Goal: Book appointment/travel/reservation

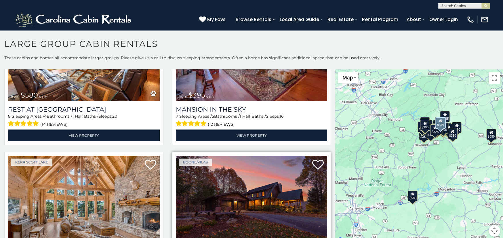
scroll to position [173, 0]
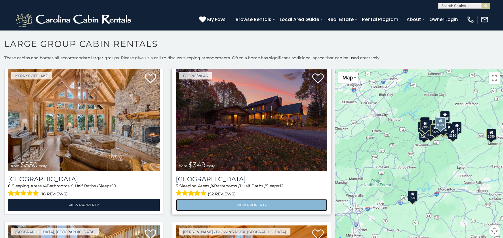
click at [250, 199] on link "View Property" at bounding box center [252, 205] width 152 height 12
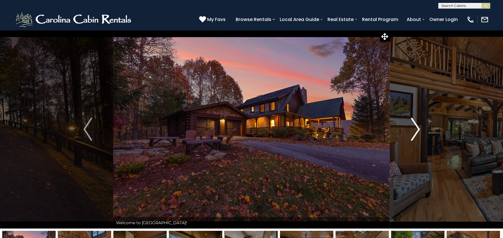
click at [414, 131] on img "Next" at bounding box center [415, 129] width 9 height 23
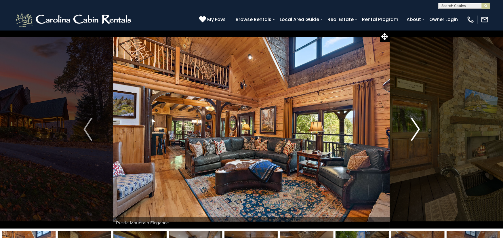
click at [414, 131] on img "Next" at bounding box center [415, 129] width 9 height 23
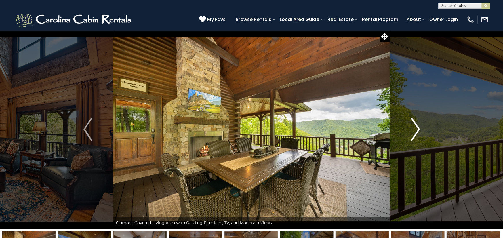
click at [414, 131] on img "Next" at bounding box center [415, 129] width 9 height 23
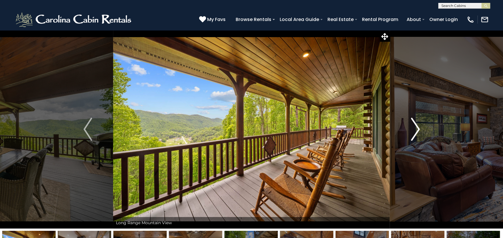
click at [414, 131] on img "Next" at bounding box center [415, 129] width 9 height 23
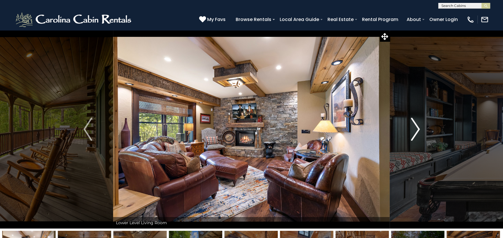
click at [414, 131] on img "Next" at bounding box center [415, 129] width 9 height 23
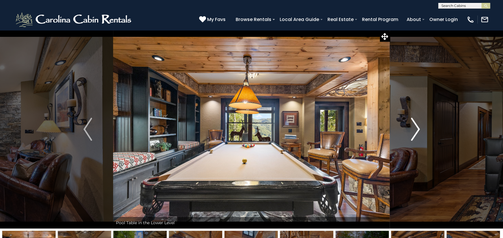
click at [414, 131] on img "Next" at bounding box center [415, 129] width 9 height 23
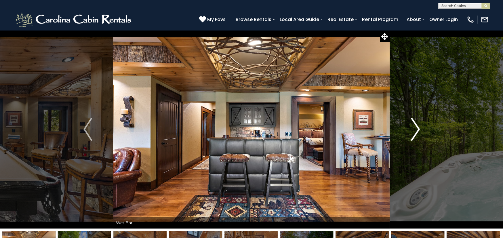
click at [414, 131] on img "Next" at bounding box center [415, 129] width 9 height 23
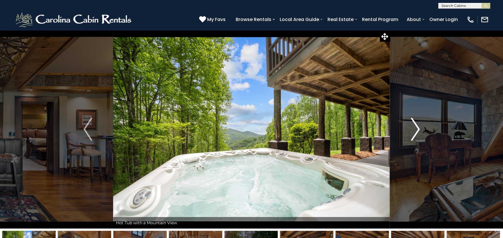
click at [414, 131] on img "Next" at bounding box center [415, 129] width 9 height 23
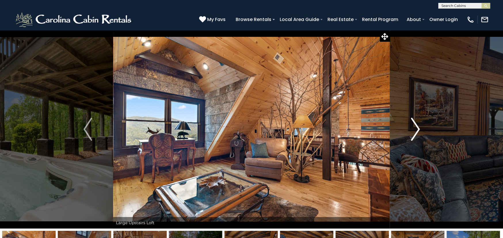
click at [414, 131] on img "Next" at bounding box center [415, 129] width 9 height 23
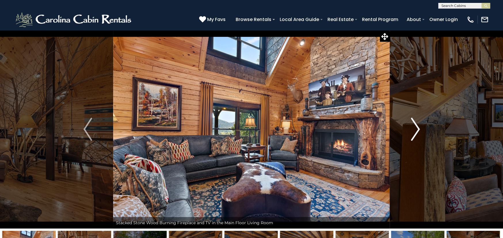
click at [415, 125] on img "Next" at bounding box center [415, 129] width 9 height 23
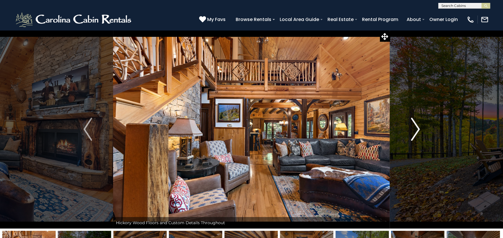
click at [416, 128] on img "Next" at bounding box center [415, 129] width 9 height 23
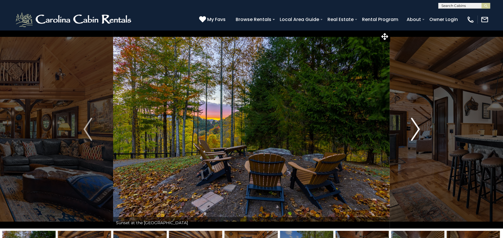
click at [412, 128] on img "Next" at bounding box center [415, 129] width 9 height 23
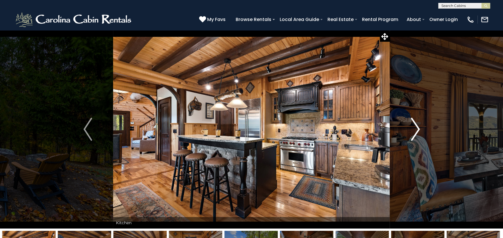
click at [408, 126] on button "Next" at bounding box center [415, 129] width 51 height 198
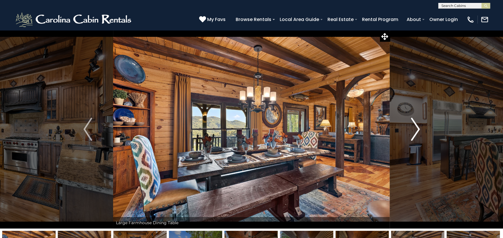
click at [414, 129] on img "Next" at bounding box center [415, 129] width 9 height 23
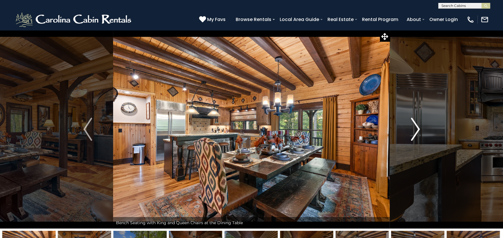
click at [415, 128] on img "Next" at bounding box center [415, 129] width 9 height 23
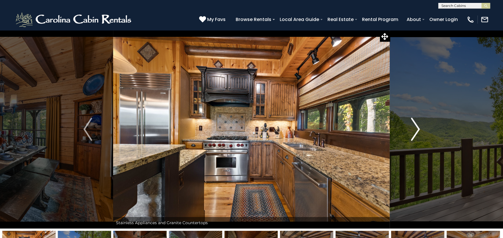
click at [414, 128] on img "Next" at bounding box center [415, 129] width 9 height 23
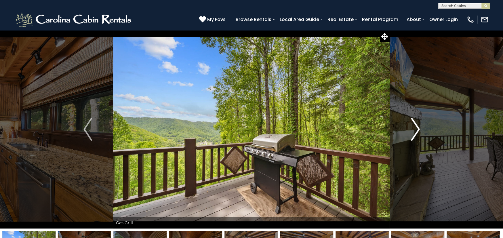
click at [411, 126] on img "Next" at bounding box center [415, 129] width 9 height 23
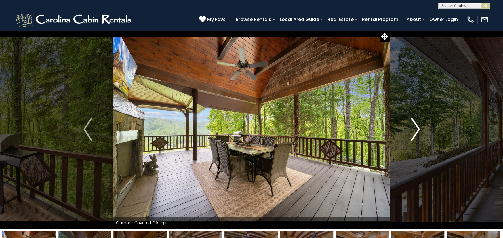
click at [417, 128] on img "Next" at bounding box center [415, 129] width 9 height 23
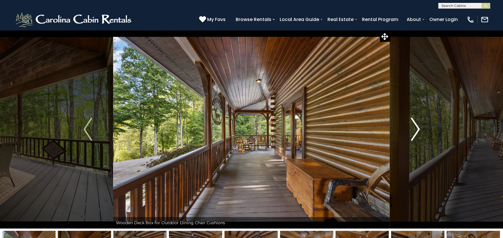
click at [415, 131] on img "Next" at bounding box center [415, 129] width 9 height 23
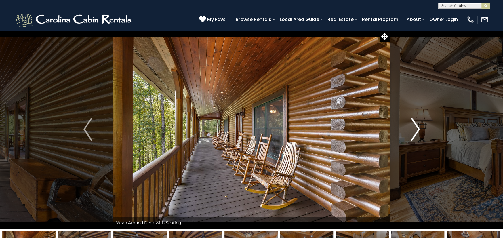
click at [418, 131] on img "Next" at bounding box center [415, 129] width 9 height 23
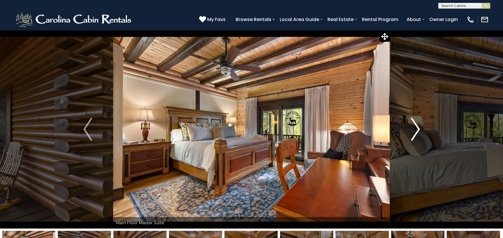
click at [410, 129] on button "Next" at bounding box center [415, 129] width 51 height 198
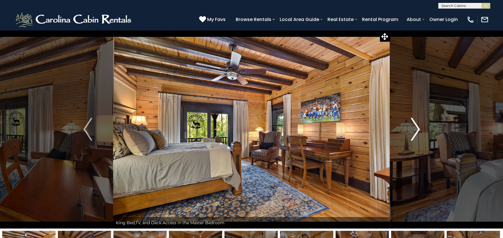
click at [415, 131] on img "Next" at bounding box center [415, 129] width 9 height 23
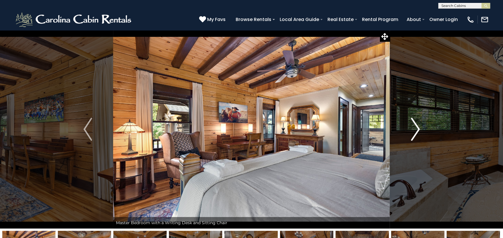
click at [417, 132] on img "Next" at bounding box center [415, 129] width 9 height 23
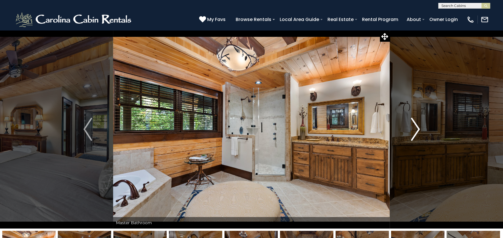
click at [417, 132] on img "Next" at bounding box center [415, 129] width 9 height 23
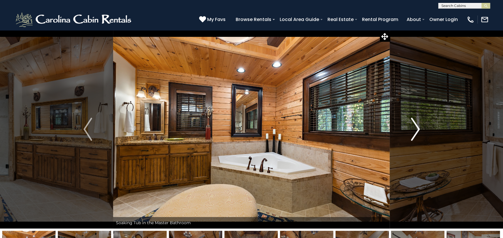
click at [420, 132] on button "Next" at bounding box center [415, 129] width 51 height 198
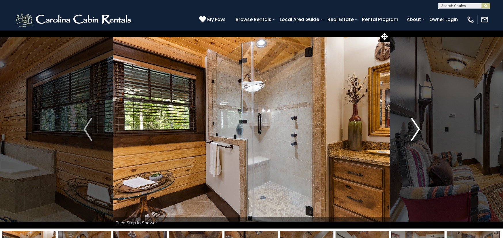
click at [420, 132] on button "Next" at bounding box center [415, 129] width 51 height 198
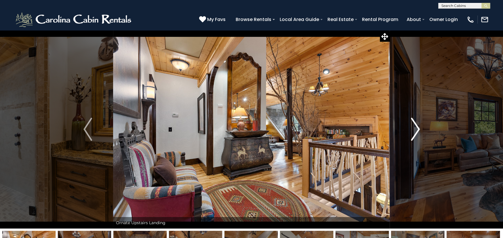
click at [417, 130] on img "Next" at bounding box center [415, 129] width 9 height 23
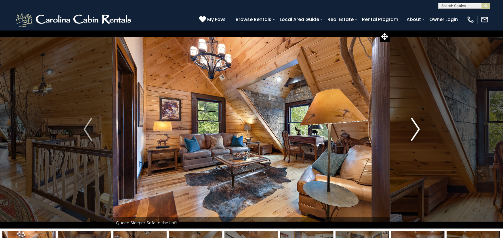
click at [413, 133] on img "Next" at bounding box center [415, 129] width 9 height 23
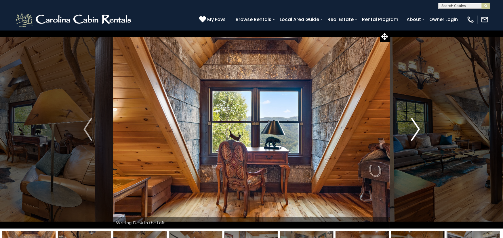
click at [417, 130] on img "Next" at bounding box center [415, 129] width 9 height 23
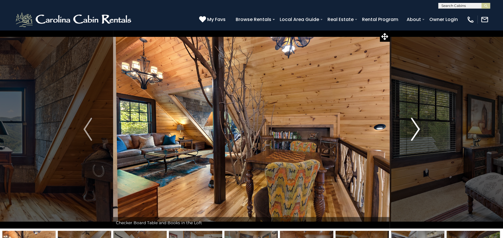
click at [412, 129] on img "Next" at bounding box center [415, 129] width 9 height 23
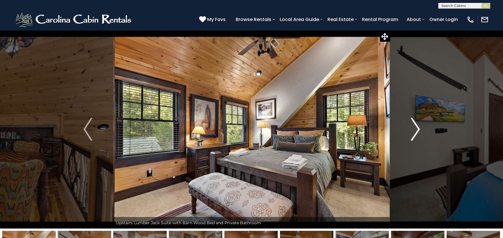
click at [415, 131] on img "Next" at bounding box center [415, 129] width 9 height 23
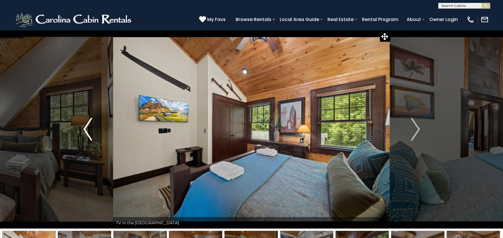
click at [85, 125] on img "Previous" at bounding box center [87, 129] width 9 height 23
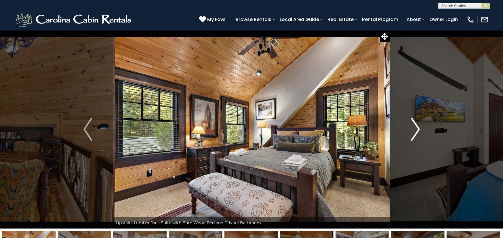
click at [417, 129] on img "Next" at bounding box center [415, 129] width 9 height 23
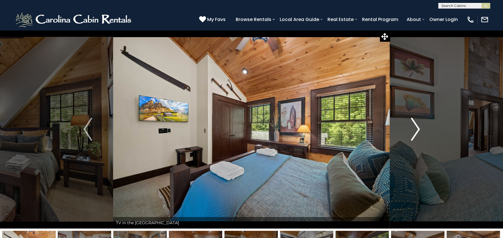
click at [415, 130] on img "Next" at bounding box center [415, 129] width 9 height 23
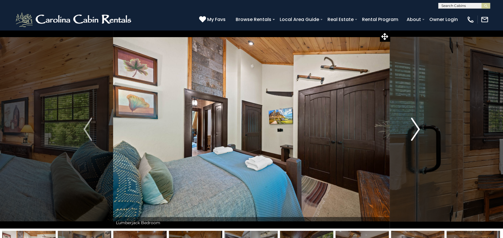
click at [414, 130] on img "Next" at bounding box center [415, 129] width 9 height 23
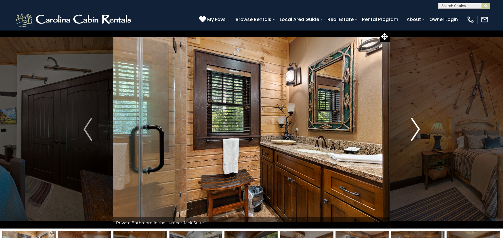
click at [404, 129] on button "Next" at bounding box center [415, 129] width 51 height 198
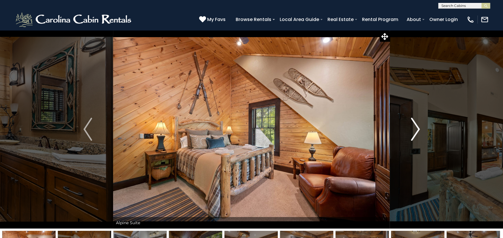
click at [413, 129] on img "Next" at bounding box center [415, 129] width 9 height 23
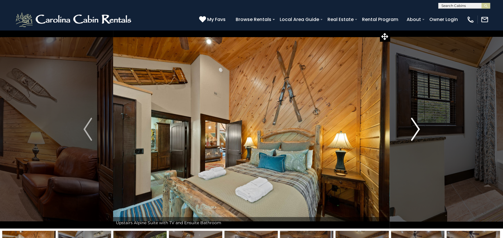
click at [416, 130] on img "Next" at bounding box center [415, 129] width 9 height 23
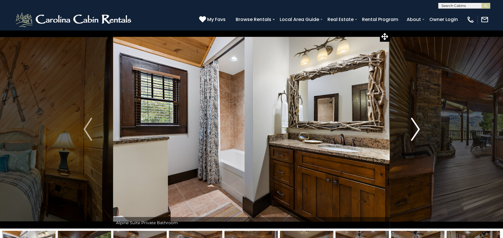
click at [414, 130] on img "Next" at bounding box center [415, 129] width 9 height 23
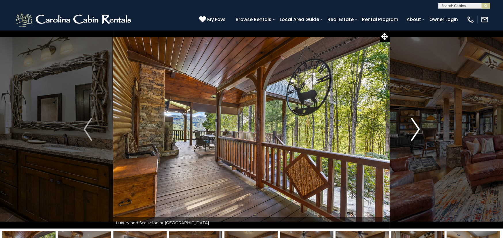
click at [416, 131] on img "Next" at bounding box center [415, 129] width 9 height 23
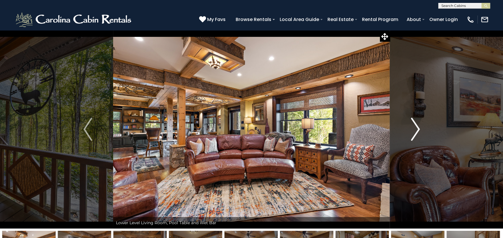
click at [415, 129] on img "Next" at bounding box center [415, 129] width 9 height 23
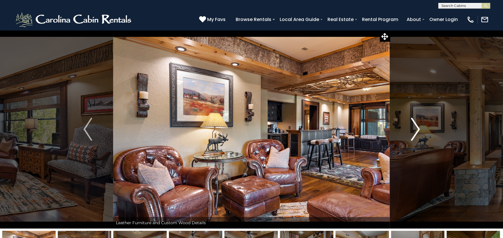
click at [415, 129] on img "Next" at bounding box center [415, 129] width 9 height 23
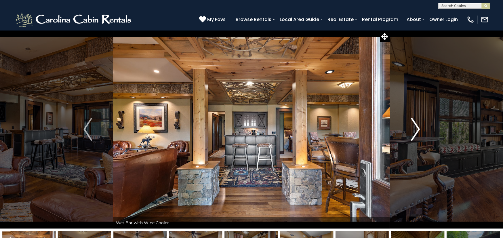
click at [415, 129] on img "Next" at bounding box center [415, 129] width 9 height 23
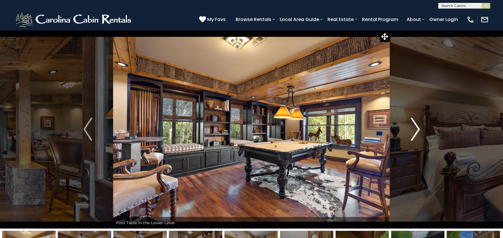
click at [415, 129] on img "Next" at bounding box center [415, 129] width 9 height 23
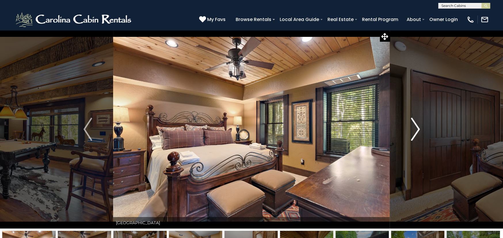
click at [415, 129] on img "Next" at bounding box center [415, 129] width 9 height 23
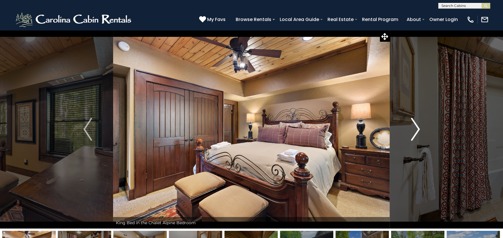
click at [415, 129] on img "Next" at bounding box center [415, 129] width 9 height 23
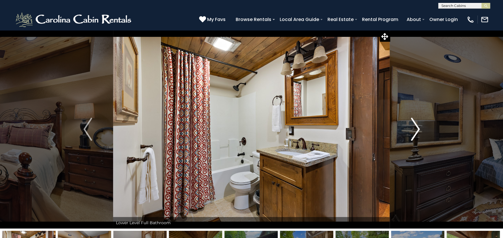
click at [415, 129] on img "Next" at bounding box center [415, 129] width 9 height 23
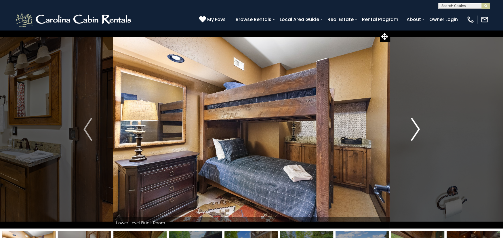
click at [412, 129] on img "Next" at bounding box center [415, 129] width 9 height 23
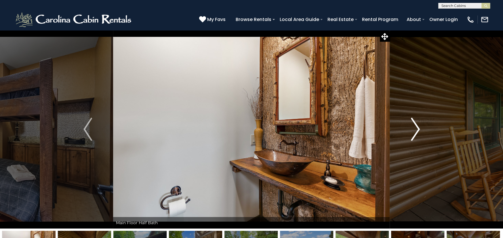
click at [412, 129] on img "Next" at bounding box center [415, 129] width 9 height 23
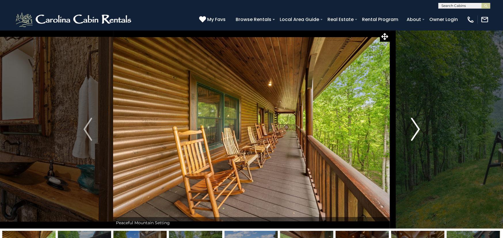
click at [412, 129] on img "Next" at bounding box center [415, 129] width 9 height 23
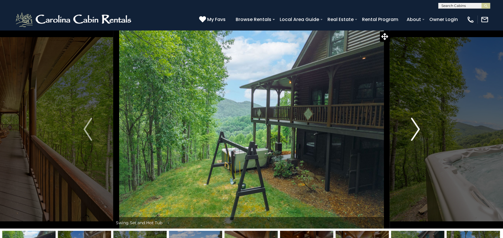
click at [417, 128] on img "Next" at bounding box center [415, 129] width 9 height 23
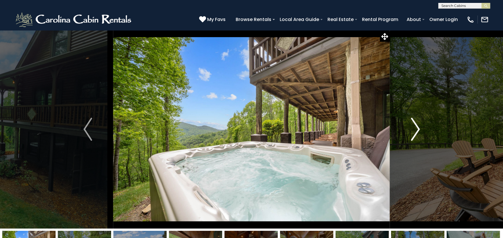
click at [418, 131] on img "Next" at bounding box center [415, 129] width 9 height 23
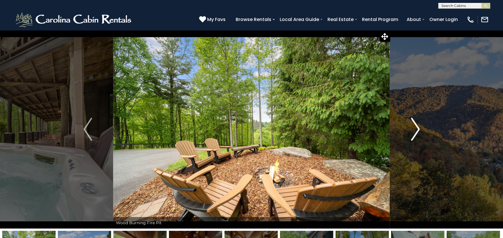
click at [418, 130] on img "Next" at bounding box center [415, 129] width 9 height 23
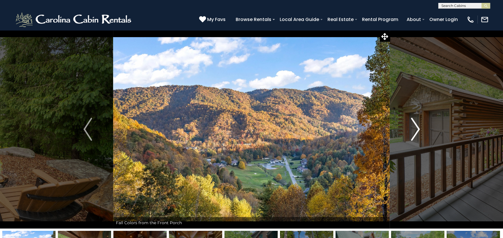
click at [418, 129] on img "Next" at bounding box center [415, 129] width 9 height 23
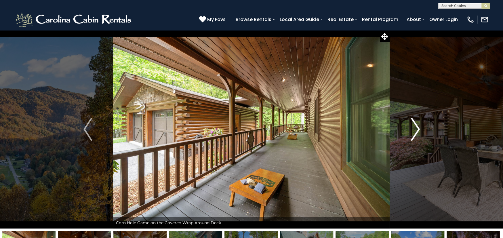
click at [415, 129] on img "Next" at bounding box center [415, 129] width 9 height 23
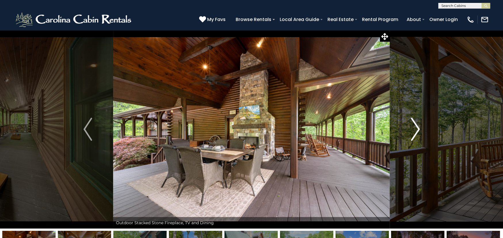
click at [415, 128] on img "Next" at bounding box center [415, 129] width 9 height 23
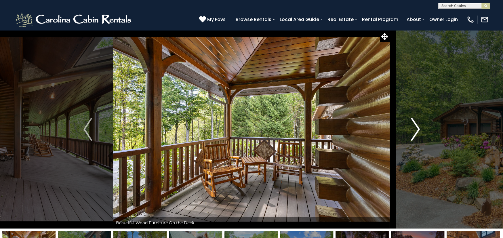
click at [415, 128] on img "Next" at bounding box center [415, 129] width 9 height 23
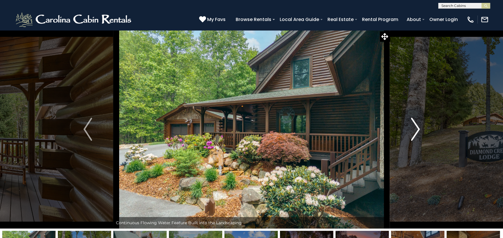
click at [415, 128] on img "Next" at bounding box center [415, 129] width 9 height 23
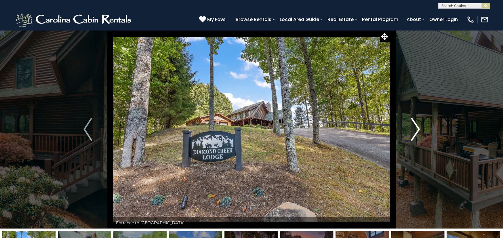
click at [413, 127] on img "Next" at bounding box center [415, 129] width 9 height 23
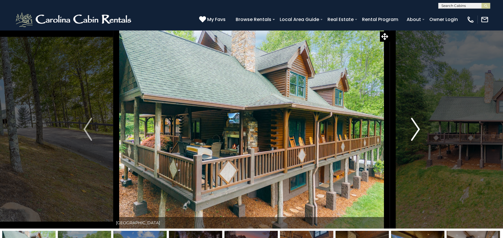
click at [413, 127] on img "Next" at bounding box center [415, 129] width 9 height 23
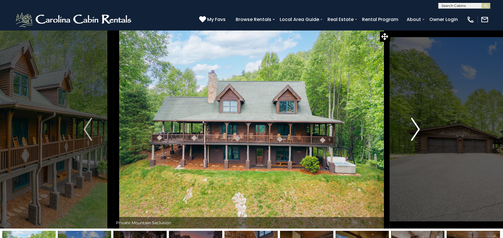
click at [413, 127] on img "Next" at bounding box center [415, 129] width 9 height 23
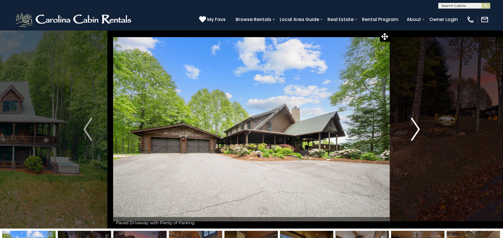
click at [413, 127] on img "Next" at bounding box center [415, 129] width 9 height 23
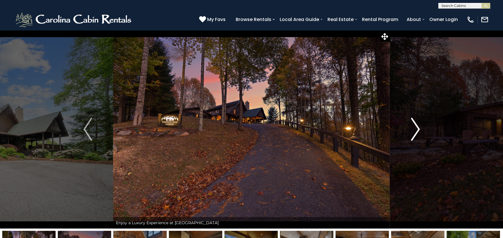
click at [416, 129] on img "Next" at bounding box center [415, 129] width 9 height 23
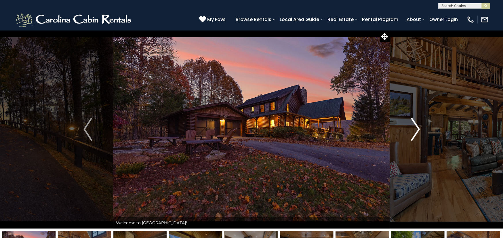
click at [416, 129] on img "Next" at bounding box center [415, 129] width 9 height 23
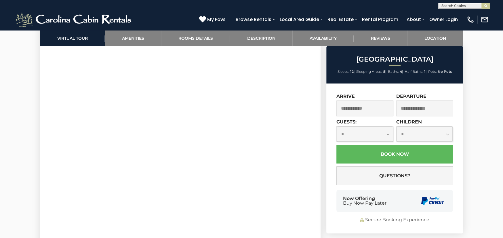
scroll to position [316, 0]
click at [369, 109] on input "text" at bounding box center [364, 108] width 57 height 16
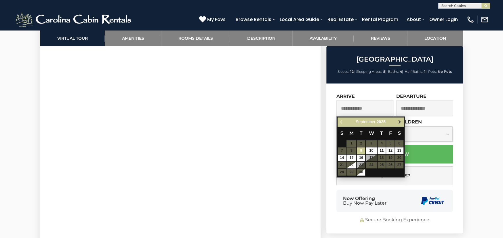
click at [399, 122] on span "Next" at bounding box center [399, 122] width 5 height 5
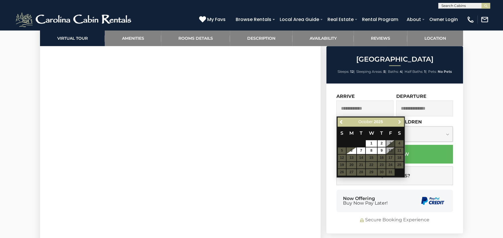
click at [399, 122] on span "Next" at bounding box center [399, 122] width 5 height 5
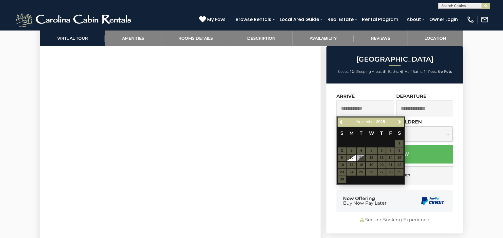
click at [380, 152] on table "S M T W T F S 1 2 3 4 5 6 7 8 9 10 11 12 13 14 15 16 17 18 19 20 21 22 23 24 25…" at bounding box center [370, 154] width 66 height 57
click at [399, 122] on span "Next" at bounding box center [399, 122] width 5 height 5
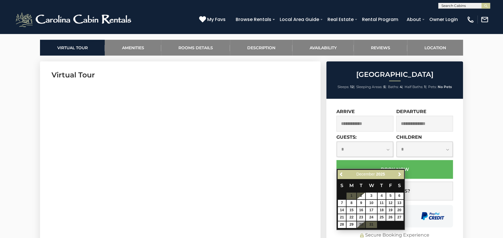
scroll to position [259, 0]
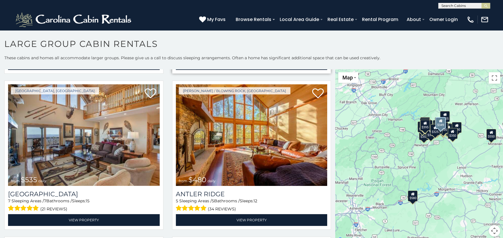
scroll to position [316, 0]
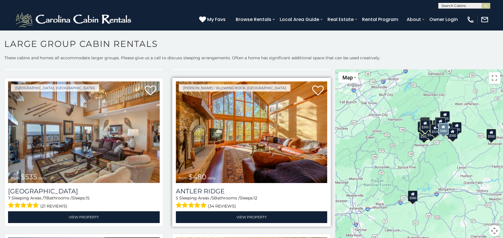
click at [252, 141] on img at bounding box center [252, 132] width 152 height 102
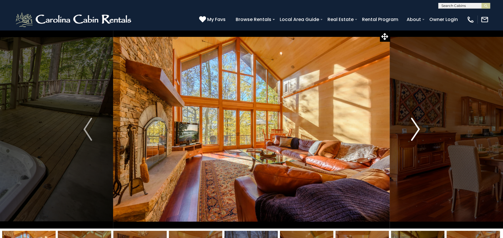
click at [416, 131] on img "Next" at bounding box center [415, 129] width 9 height 23
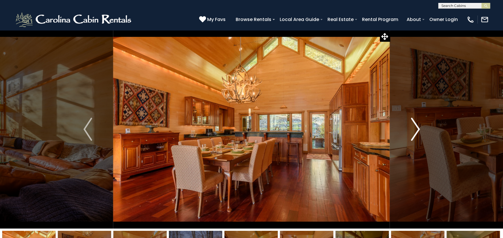
click at [416, 131] on img "Next" at bounding box center [415, 129] width 9 height 23
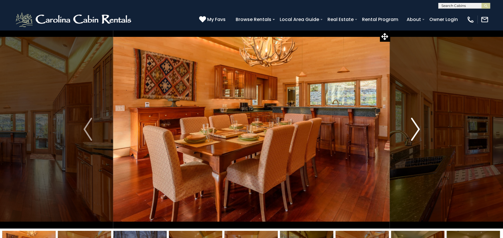
click at [416, 131] on img "Next" at bounding box center [415, 129] width 9 height 23
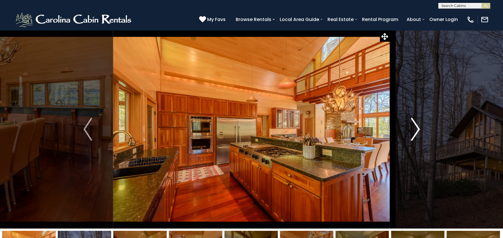
click at [416, 131] on img "Next" at bounding box center [415, 129] width 9 height 23
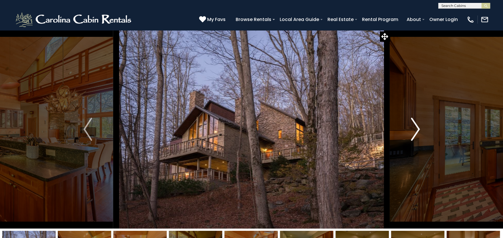
click at [416, 131] on img "Next" at bounding box center [415, 129] width 9 height 23
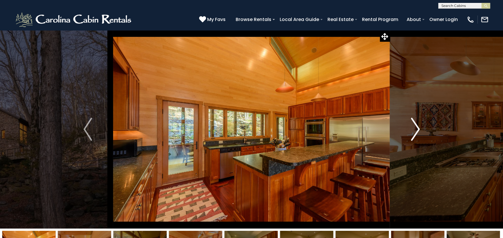
click at [416, 131] on img "Next" at bounding box center [415, 129] width 9 height 23
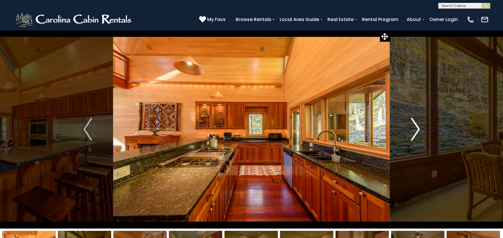
click at [416, 131] on img "Next" at bounding box center [415, 129] width 9 height 23
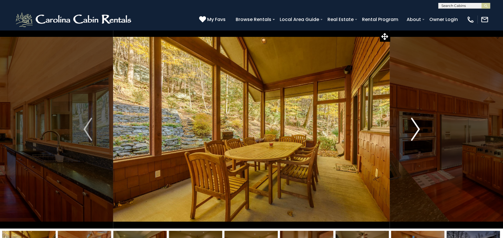
click at [416, 131] on img "Next" at bounding box center [415, 129] width 9 height 23
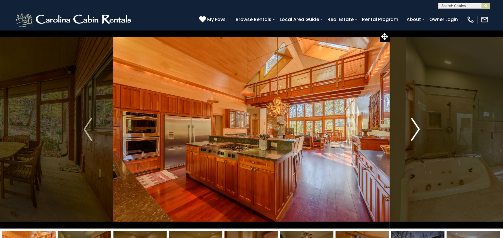
click at [416, 131] on img "Next" at bounding box center [415, 129] width 9 height 23
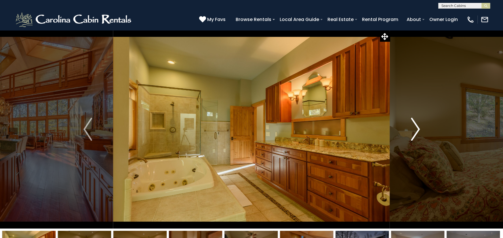
click at [416, 131] on img "Next" at bounding box center [415, 129] width 9 height 23
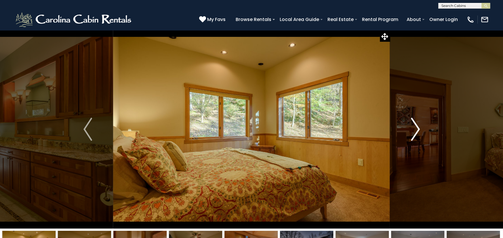
click at [416, 131] on img "Next" at bounding box center [415, 129] width 9 height 23
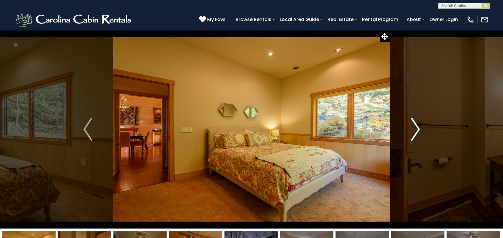
click at [416, 131] on img "Next" at bounding box center [415, 129] width 9 height 23
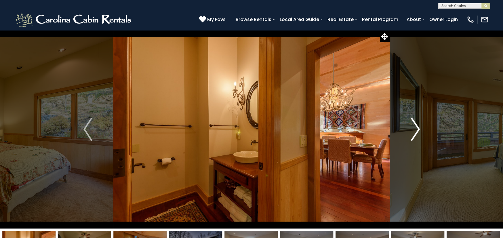
click at [416, 131] on img "Next" at bounding box center [415, 129] width 9 height 23
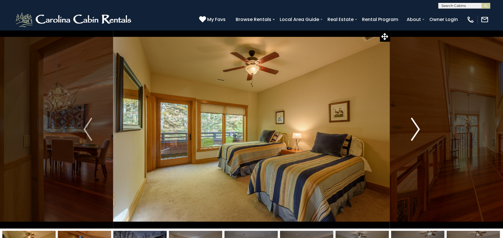
click at [416, 131] on img "Next" at bounding box center [415, 129] width 9 height 23
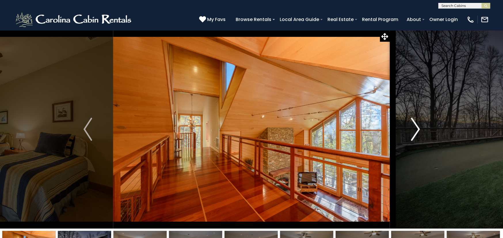
click at [416, 131] on img "Next" at bounding box center [415, 129] width 9 height 23
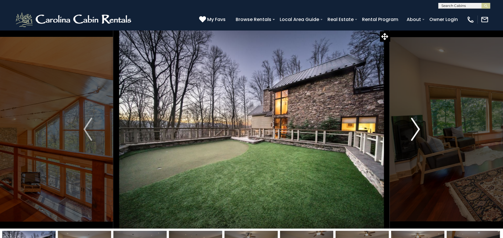
click at [416, 131] on img "Next" at bounding box center [415, 129] width 9 height 23
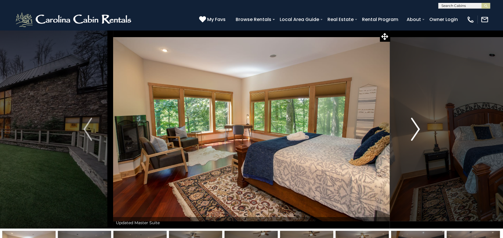
click at [416, 131] on img "Next" at bounding box center [415, 129] width 9 height 23
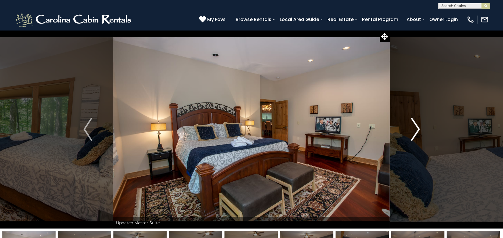
click at [416, 131] on img "Next" at bounding box center [415, 129] width 9 height 23
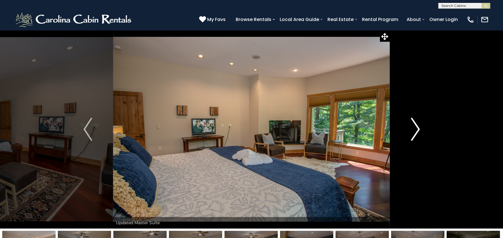
click at [416, 131] on img "Next" at bounding box center [415, 129] width 9 height 23
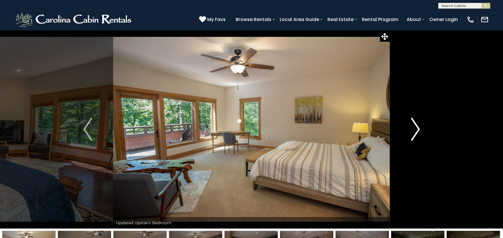
click at [416, 131] on img "Next" at bounding box center [415, 129] width 9 height 23
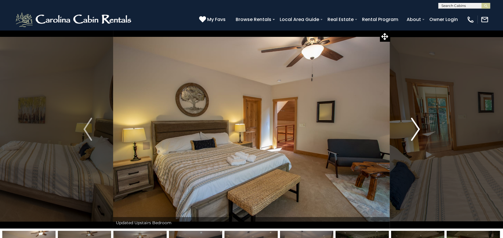
click at [416, 131] on img "Next" at bounding box center [415, 129] width 9 height 23
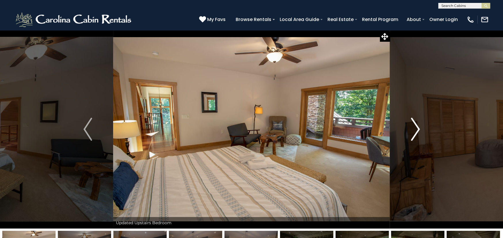
click at [416, 131] on img "Next" at bounding box center [415, 129] width 9 height 23
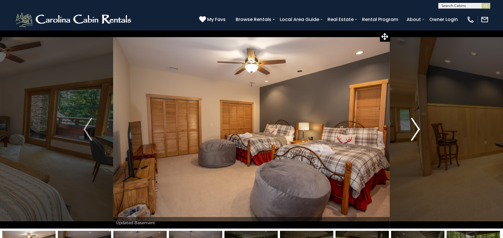
click at [416, 131] on img "Next" at bounding box center [415, 129] width 9 height 23
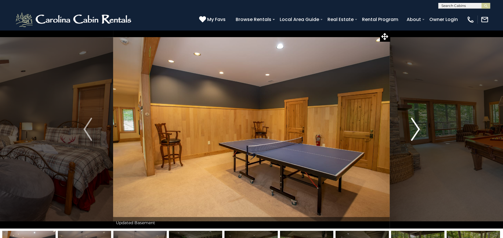
click at [416, 131] on img "Next" at bounding box center [415, 129] width 9 height 23
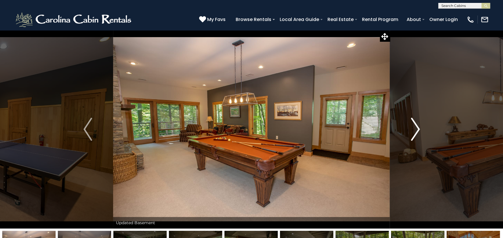
click at [416, 131] on img "Next" at bounding box center [415, 129] width 9 height 23
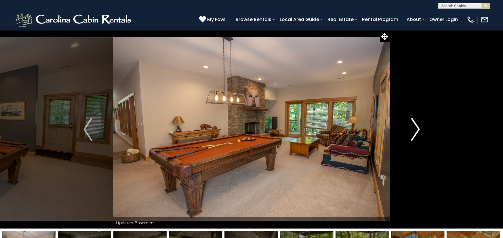
click at [416, 131] on img "Next" at bounding box center [415, 129] width 9 height 23
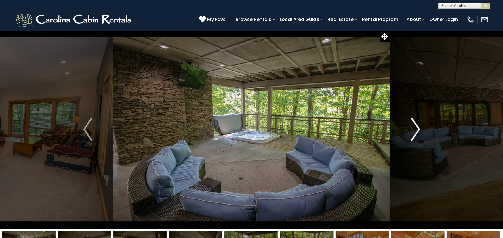
click at [416, 131] on img "Next" at bounding box center [415, 129] width 9 height 23
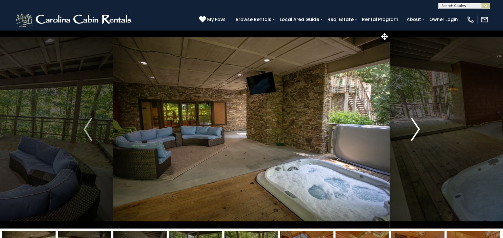
click at [416, 130] on img "Next" at bounding box center [415, 129] width 9 height 23
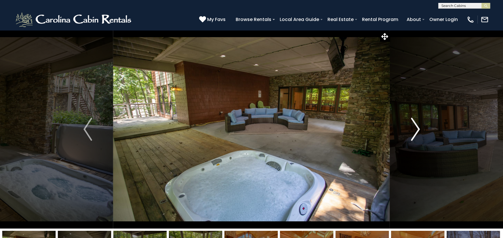
click at [416, 130] on img "Next" at bounding box center [415, 129] width 9 height 23
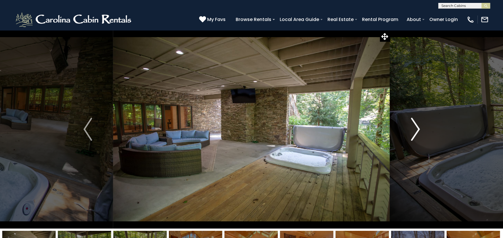
click at [416, 130] on img "Next" at bounding box center [415, 129] width 9 height 23
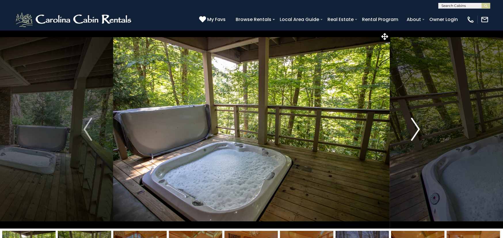
click at [416, 130] on img "Next" at bounding box center [415, 129] width 9 height 23
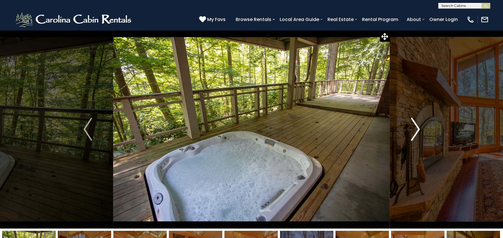
click at [416, 130] on img "Next" at bounding box center [415, 129] width 9 height 23
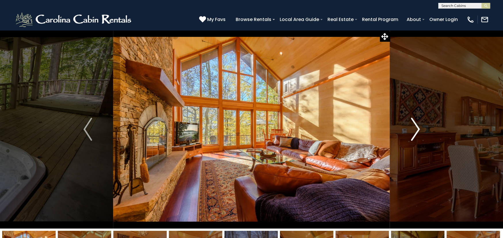
click at [416, 130] on img "Next" at bounding box center [415, 129] width 9 height 23
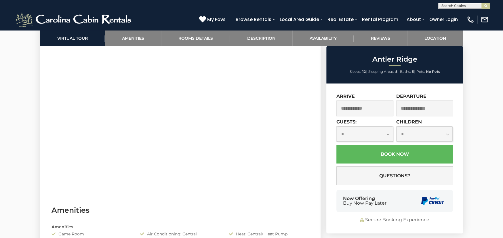
scroll to position [316, 0]
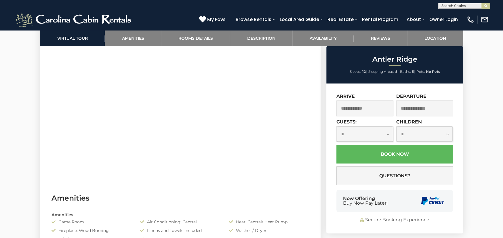
click at [368, 109] on input "text" at bounding box center [364, 108] width 57 height 16
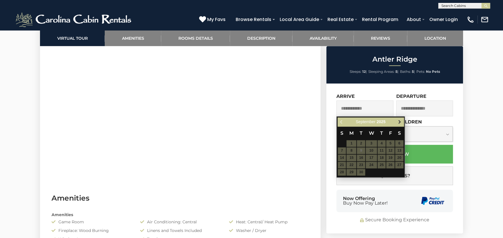
click at [398, 121] on span "Next" at bounding box center [399, 122] width 5 height 5
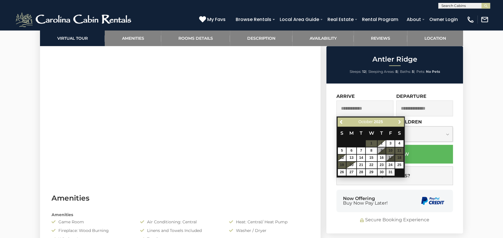
click at [398, 121] on span "Next" at bounding box center [399, 122] width 5 height 5
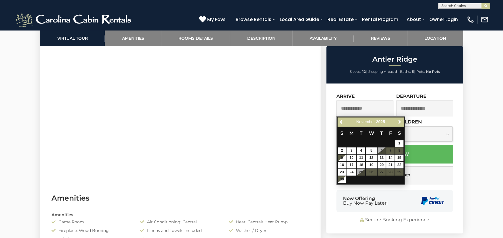
click at [382, 149] on table "S M T W T F S 1 2 3 4 5 6 7 8 9 10 11 12 13 14 15 16 17 18 19 20 21 22 23 24 25…" at bounding box center [370, 154] width 66 height 57
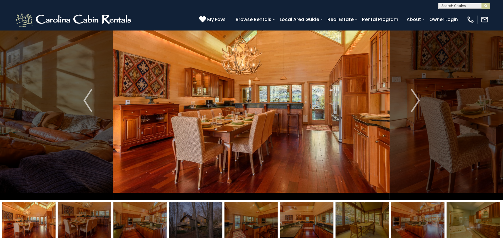
scroll to position [0, 0]
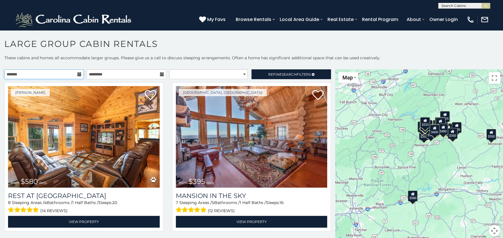
click at [43, 74] on input "text" at bounding box center [43, 74] width 79 height 10
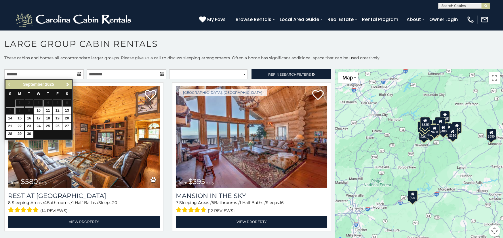
click at [65, 84] on span "Next" at bounding box center [67, 84] width 5 height 5
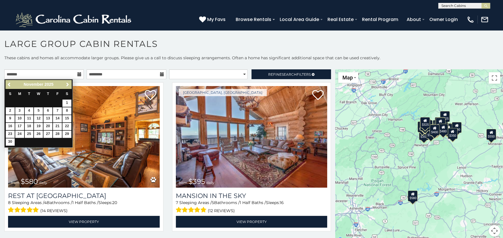
click at [65, 84] on span "Next" at bounding box center [67, 84] width 5 height 5
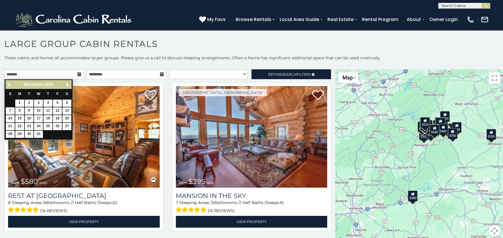
click at [8, 85] on span "Previous" at bounding box center [9, 84] width 5 height 5
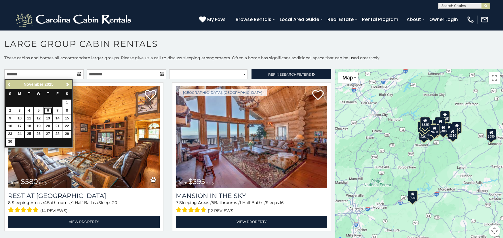
click at [47, 111] on link "6" at bounding box center [47, 110] width 9 height 7
type input "**********"
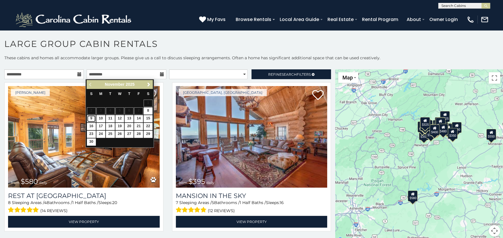
click at [91, 116] on link "9" at bounding box center [91, 118] width 9 height 7
type input "**********"
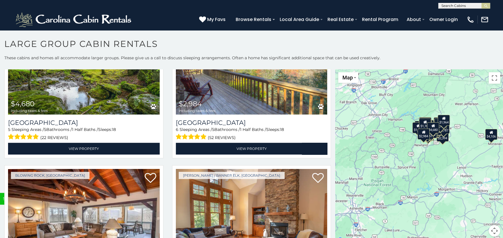
scroll to position [2128, 0]
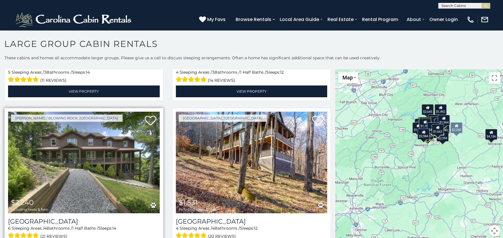
scroll to position [2323, 0]
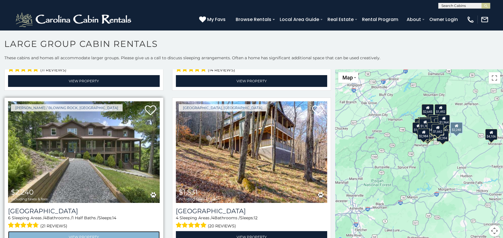
click at [80, 231] on link "View Property" at bounding box center [84, 237] width 152 height 12
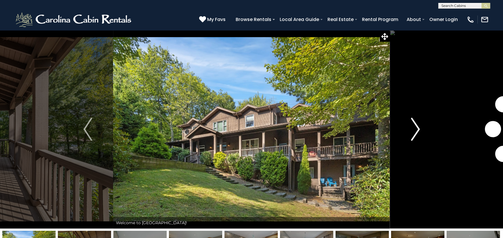
click at [416, 129] on img "Next" at bounding box center [415, 129] width 9 height 23
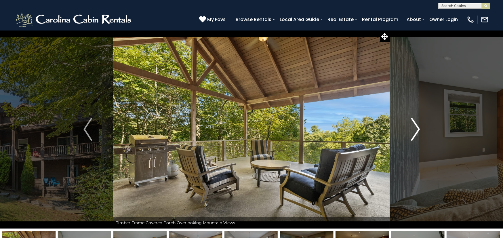
click at [416, 128] on img "Next" at bounding box center [415, 129] width 9 height 23
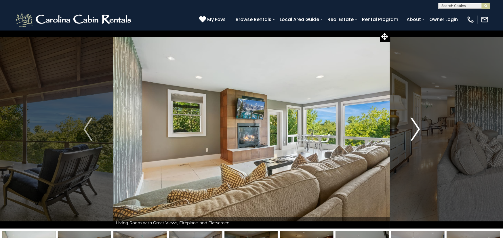
click at [416, 128] on img "Next" at bounding box center [415, 129] width 9 height 23
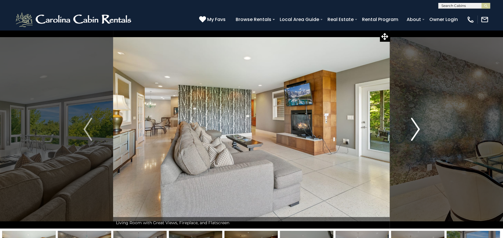
click at [416, 128] on img "Next" at bounding box center [415, 129] width 9 height 23
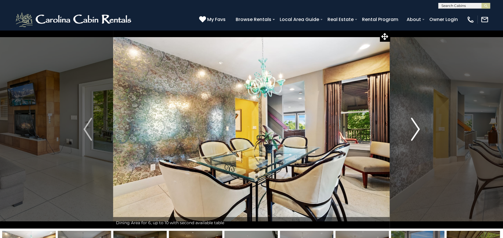
click at [416, 128] on img "Next" at bounding box center [415, 129] width 9 height 23
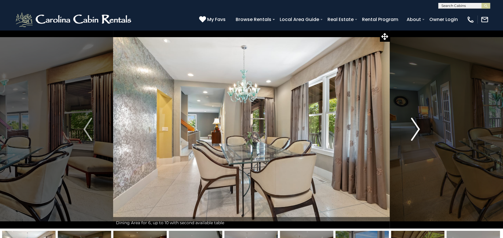
click at [416, 128] on img "Next" at bounding box center [415, 129] width 9 height 23
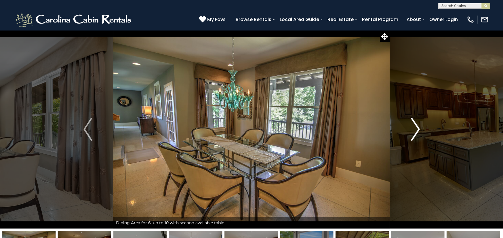
click at [416, 128] on img "Next" at bounding box center [415, 129] width 9 height 23
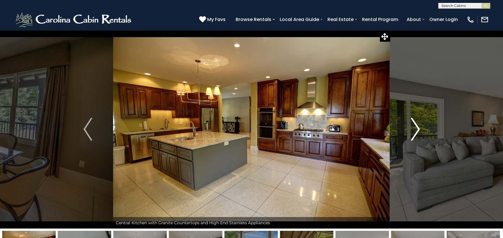
click at [416, 128] on img "Next" at bounding box center [415, 129] width 9 height 23
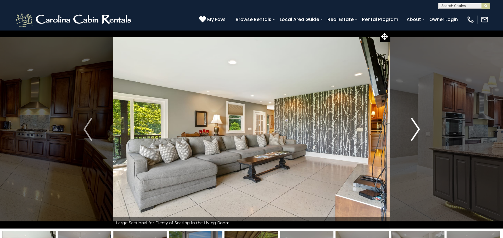
click at [416, 128] on img "Next" at bounding box center [415, 129] width 9 height 23
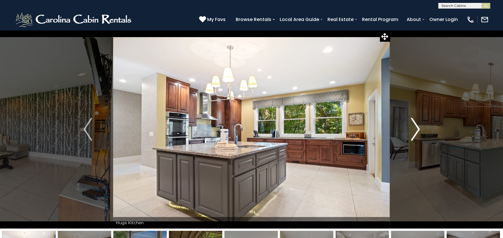
click at [416, 128] on img "Next" at bounding box center [415, 129] width 9 height 23
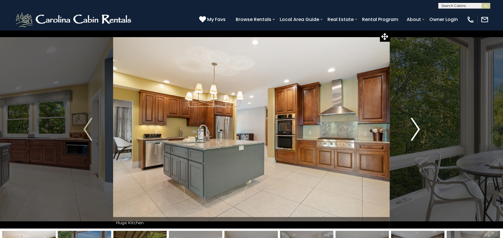
click at [416, 128] on img "Next" at bounding box center [415, 129] width 9 height 23
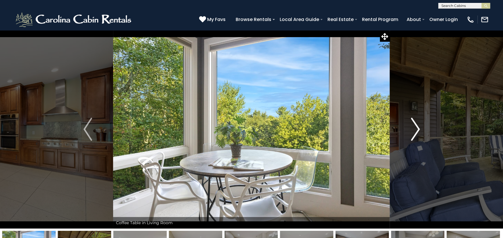
click at [416, 128] on img "Next" at bounding box center [415, 129] width 9 height 23
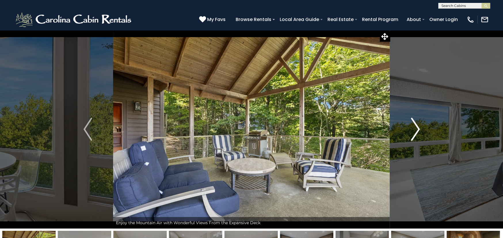
click at [416, 128] on img "Next" at bounding box center [415, 129] width 9 height 23
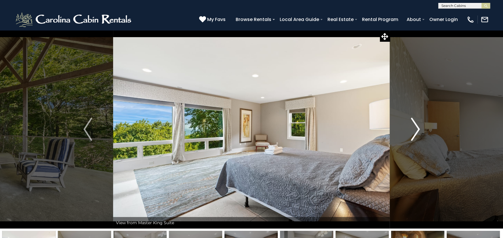
click at [416, 128] on img "Next" at bounding box center [415, 129] width 9 height 23
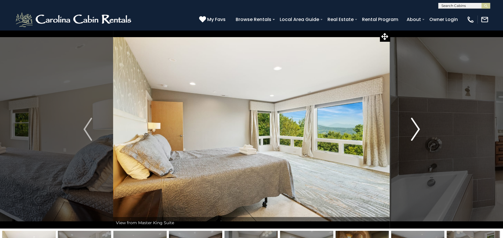
click at [416, 128] on img "Next" at bounding box center [415, 129] width 9 height 23
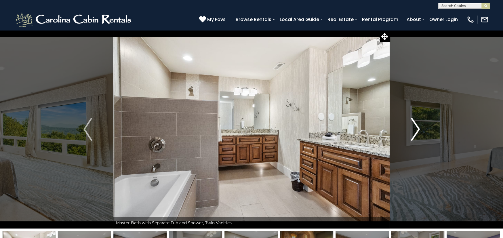
click at [416, 128] on img "Next" at bounding box center [415, 129] width 9 height 23
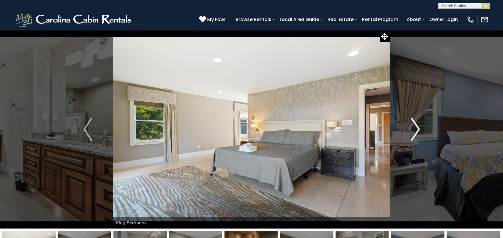
click at [416, 128] on img "Next" at bounding box center [415, 129] width 9 height 23
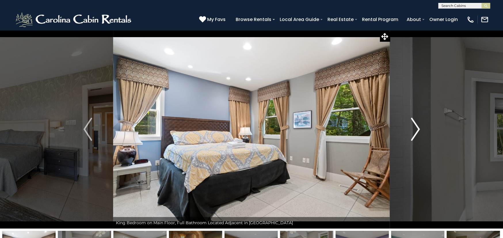
click at [415, 125] on img "Next" at bounding box center [415, 129] width 9 height 23
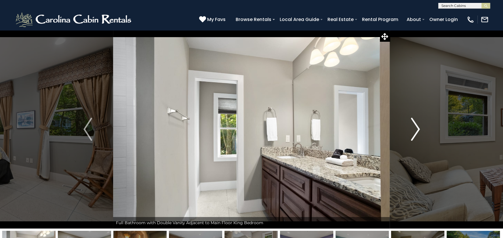
click at [415, 125] on img "Next" at bounding box center [415, 129] width 9 height 23
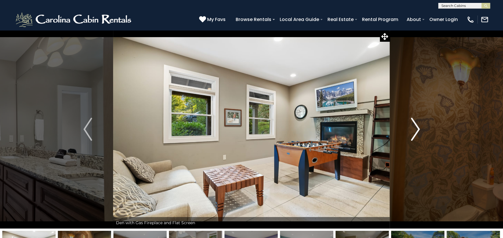
click at [416, 125] on img "Next" at bounding box center [415, 129] width 9 height 23
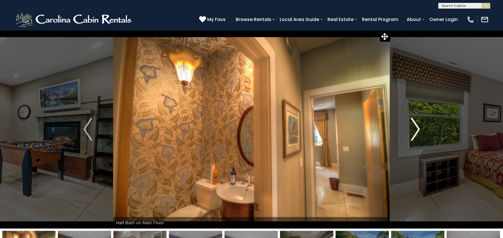
click at [416, 125] on img "Next" at bounding box center [415, 129] width 9 height 23
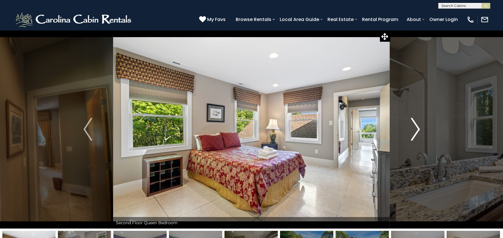
click at [416, 125] on img "Next" at bounding box center [415, 129] width 9 height 23
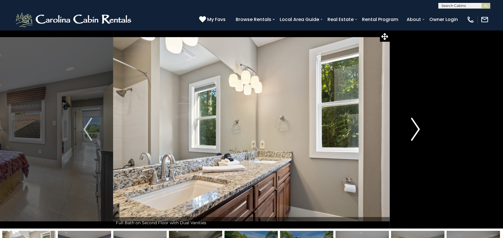
click at [416, 125] on img "Next" at bounding box center [415, 129] width 9 height 23
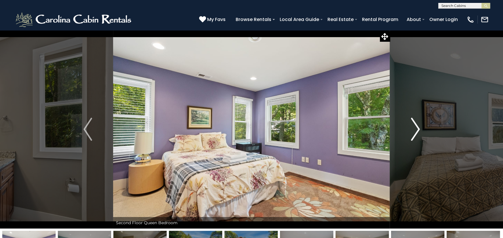
click at [416, 125] on img "Next" at bounding box center [415, 129] width 9 height 23
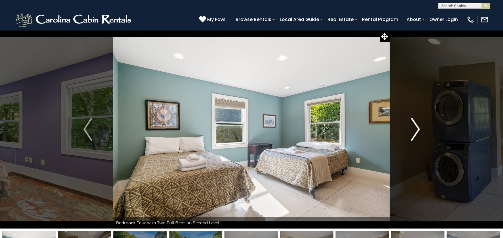
click at [416, 125] on img "Next" at bounding box center [415, 129] width 9 height 23
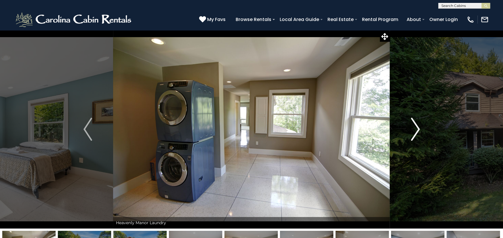
click at [416, 125] on img "Next" at bounding box center [415, 129] width 9 height 23
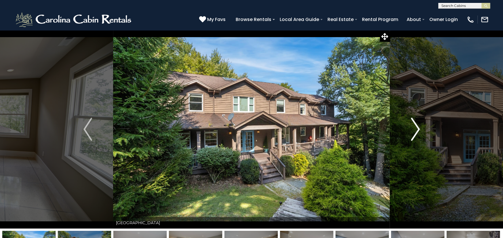
click at [416, 125] on img "Next" at bounding box center [415, 129] width 9 height 23
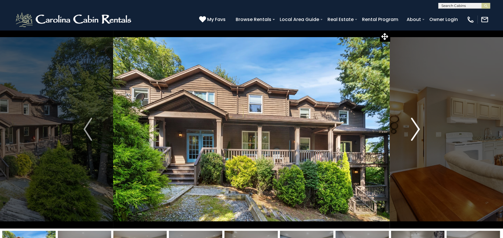
click at [416, 125] on img "Next" at bounding box center [415, 129] width 9 height 23
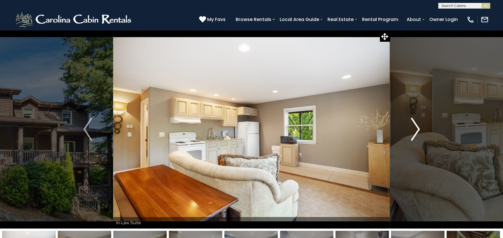
click at [416, 125] on img "Next" at bounding box center [415, 129] width 9 height 23
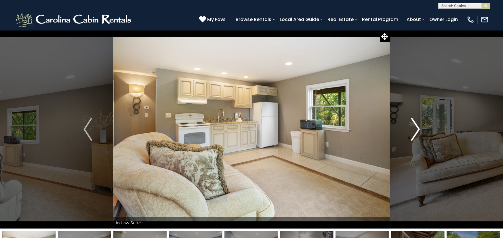
click at [416, 125] on img "Next" at bounding box center [415, 129] width 9 height 23
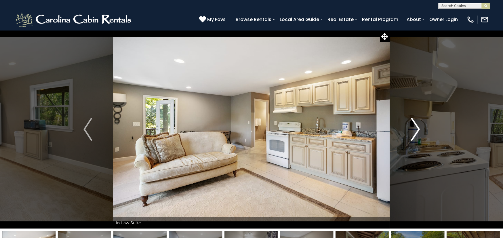
click at [416, 125] on img "Next" at bounding box center [415, 129] width 9 height 23
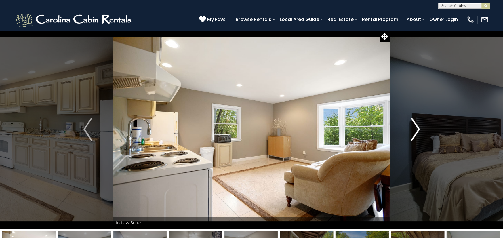
click at [416, 125] on img "Next" at bounding box center [415, 129] width 9 height 23
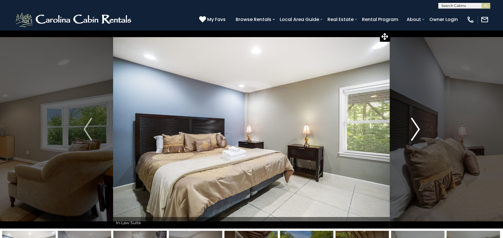
click at [416, 125] on img "Next" at bounding box center [415, 129] width 9 height 23
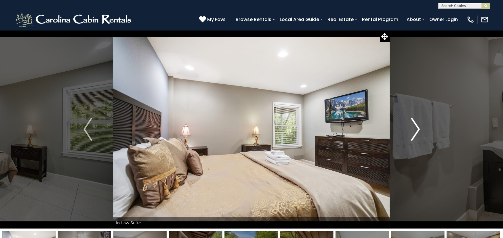
click at [416, 125] on img "Next" at bounding box center [415, 129] width 9 height 23
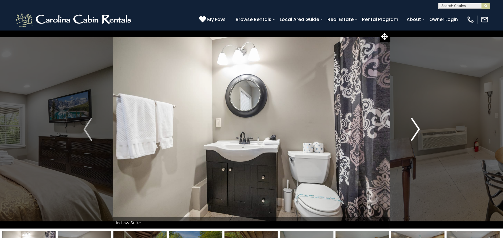
click at [416, 125] on img "Next" at bounding box center [415, 129] width 9 height 23
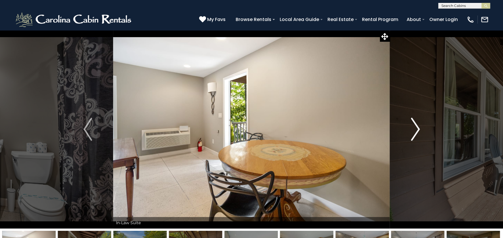
click at [416, 125] on img "Next" at bounding box center [415, 129] width 9 height 23
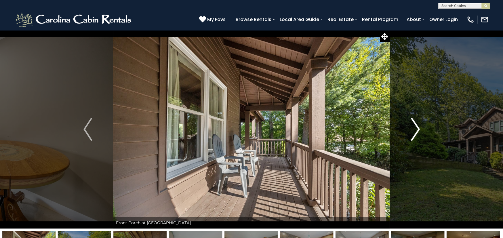
click at [416, 125] on img "Next" at bounding box center [415, 129] width 9 height 23
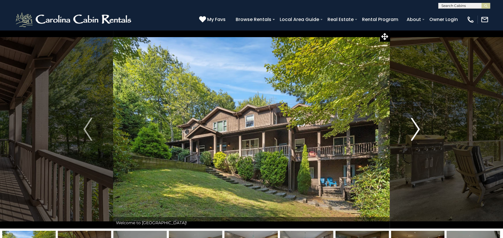
click at [415, 125] on img "Next" at bounding box center [415, 129] width 9 height 23
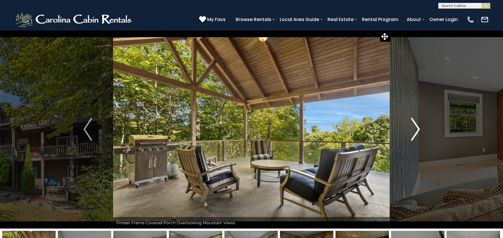
click at [415, 125] on img "Next" at bounding box center [415, 129] width 9 height 23
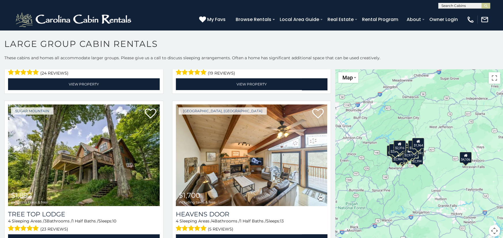
scroll to position [1869, 0]
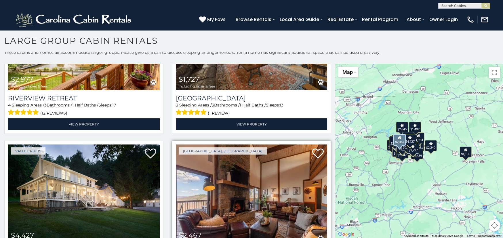
scroll to position [4461, 0]
